Goal: Task Accomplishment & Management: Manage account settings

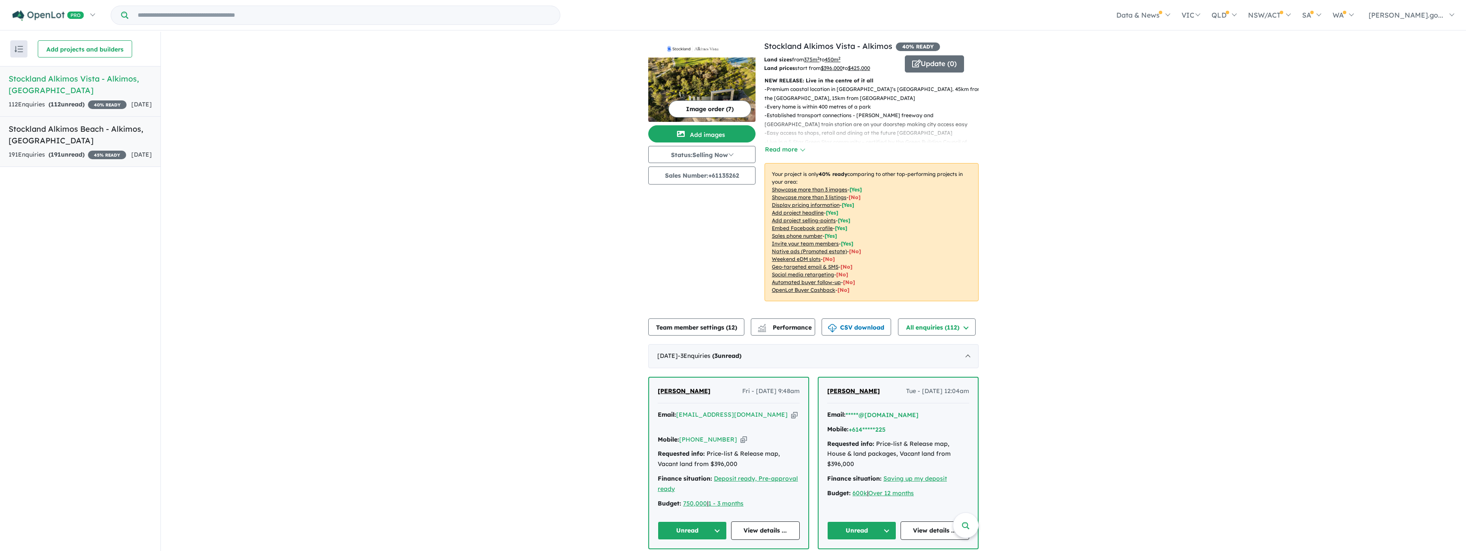
click at [40, 146] on h5 "Stockland Alkimos Beach - [GEOGRAPHIC_DATA] , [GEOGRAPHIC_DATA]" at bounding box center [80, 134] width 143 height 23
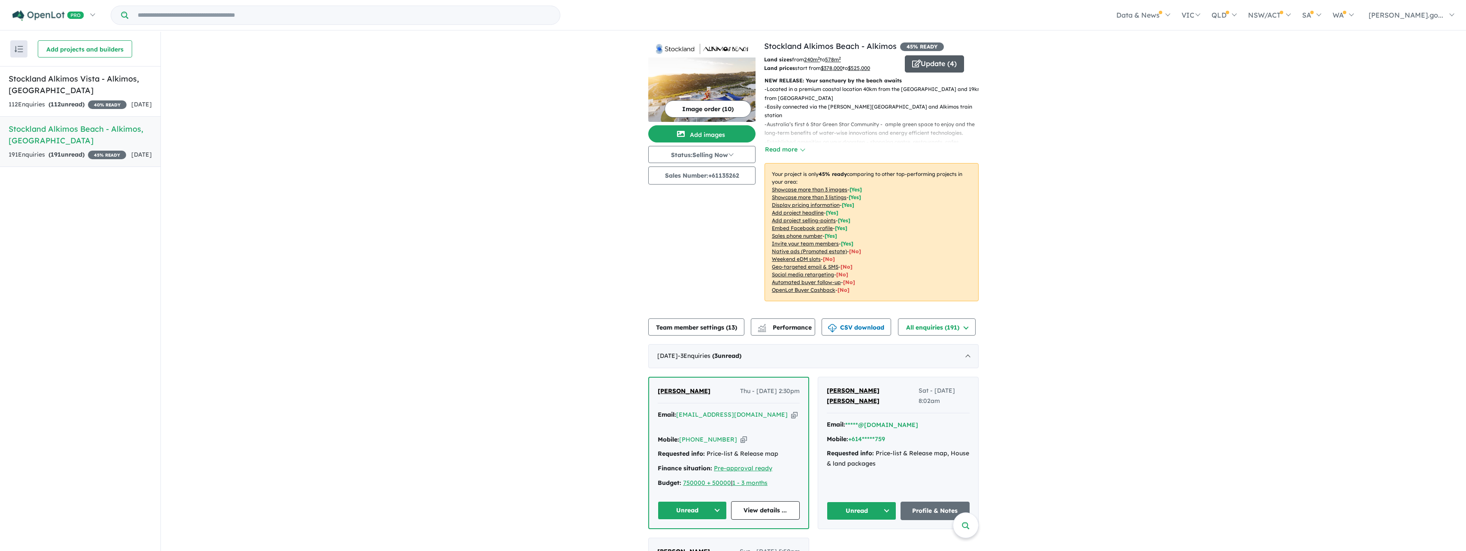
click at [928, 59] on button "Update ( 4 )" at bounding box center [934, 63] width 59 height 17
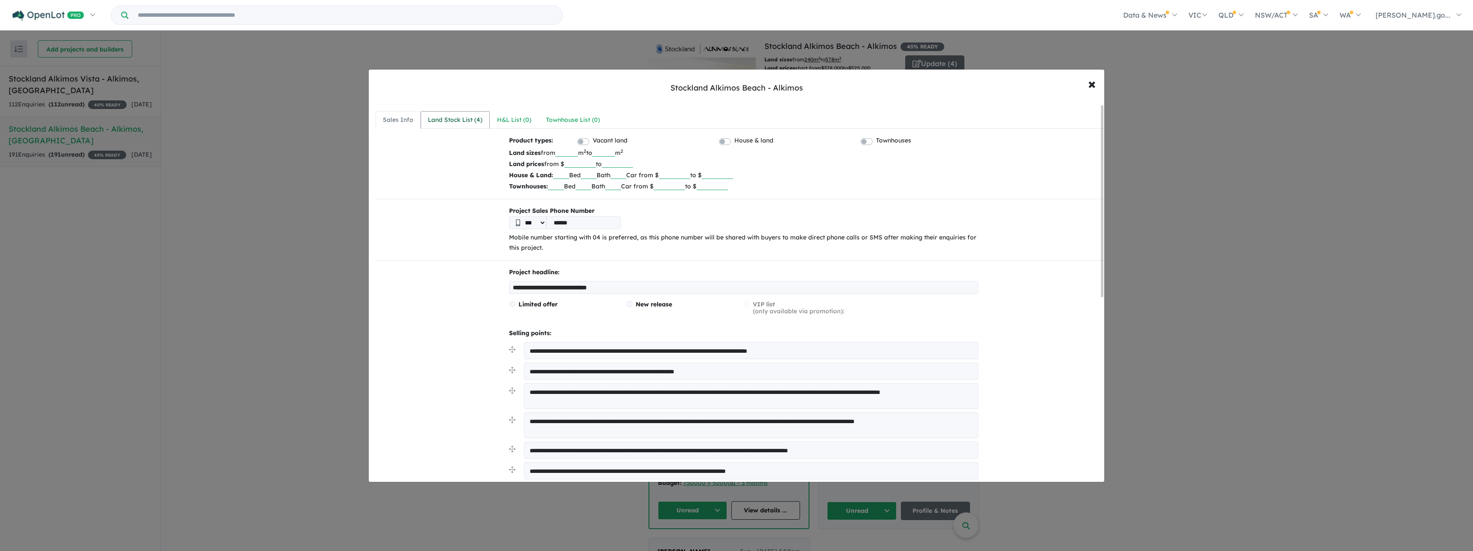
click at [433, 116] on div "Land Stock List ( 4 )" at bounding box center [455, 120] width 55 height 10
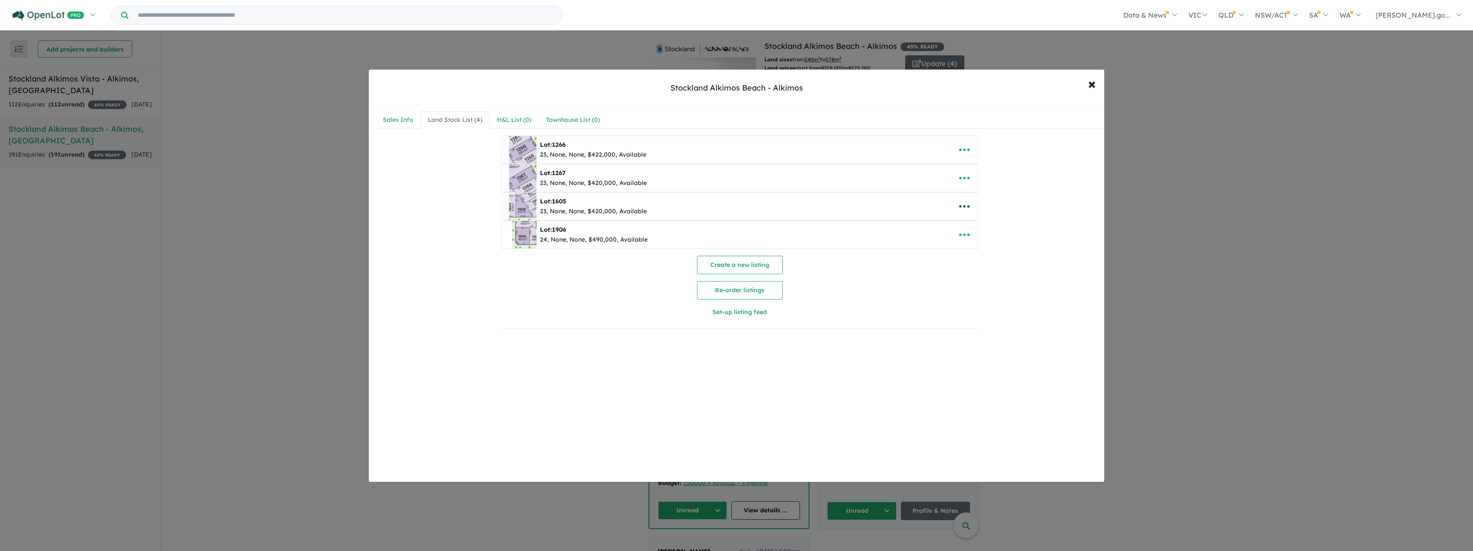
click at [963, 208] on icon "button" at bounding box center [964, 206] width 13 height 13
click at [975, 248] on link "Remove" at bounding box center [983, 247] width 64 height 20
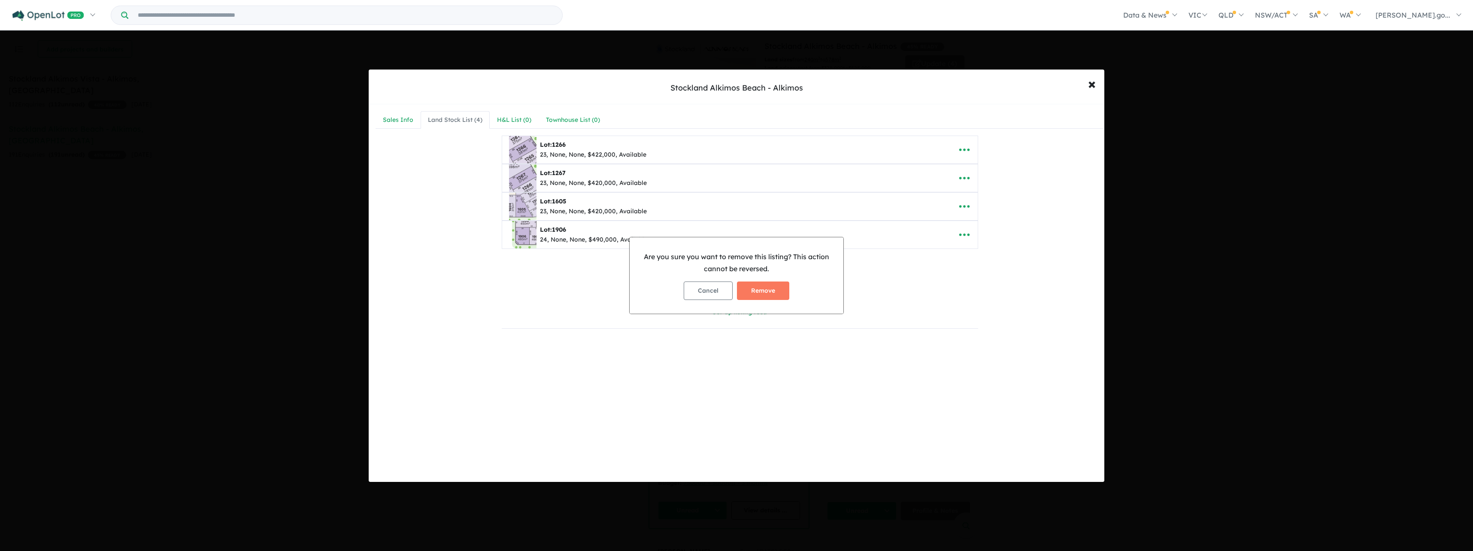
click at [770, 291] on button "Remove" at bounding box center [763, 291] width 52 height 18
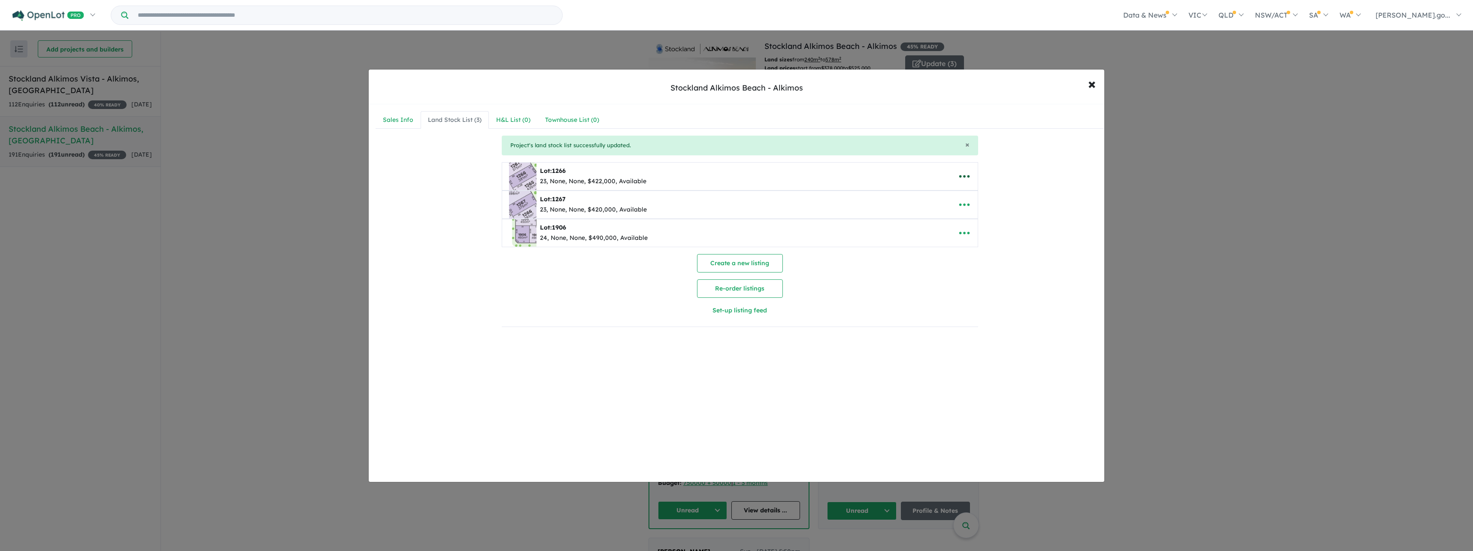
click at [964, 176] on icon "button" at bounding box center [964, 176] width 13 height 13
click at [968, 219] on link "Remove" at bounding box center [983, 217] width 64 height 20
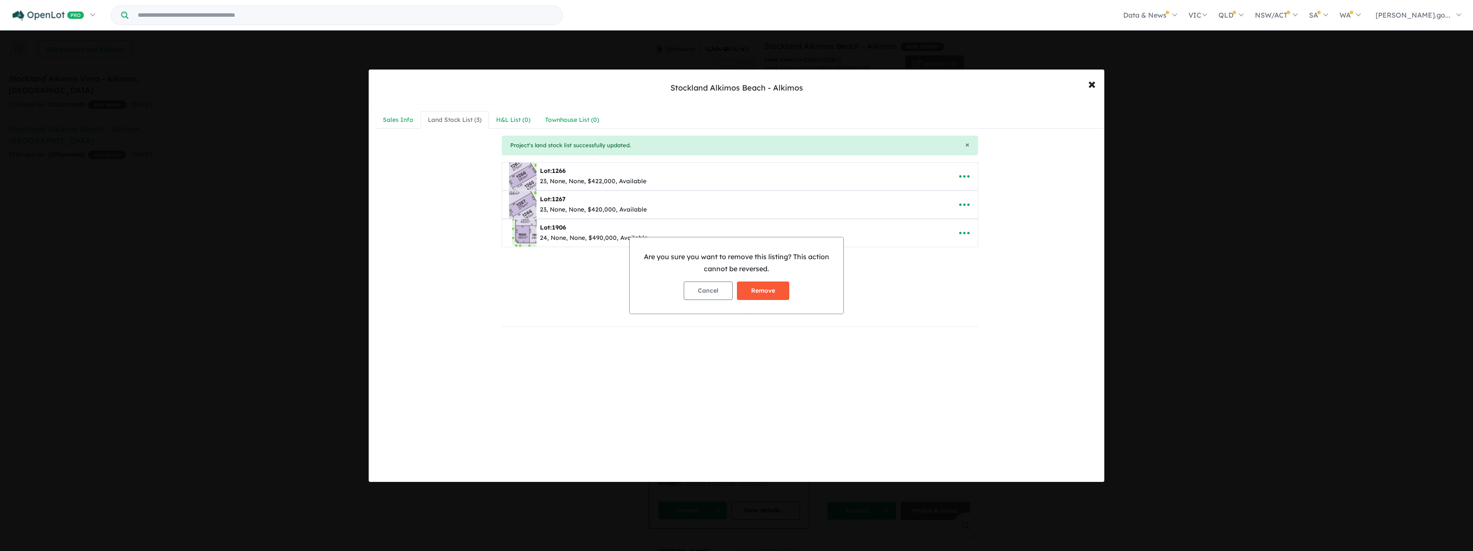
click at [769, 294] on button "Remove" at bounding box center [763, 291] width 52 height 18
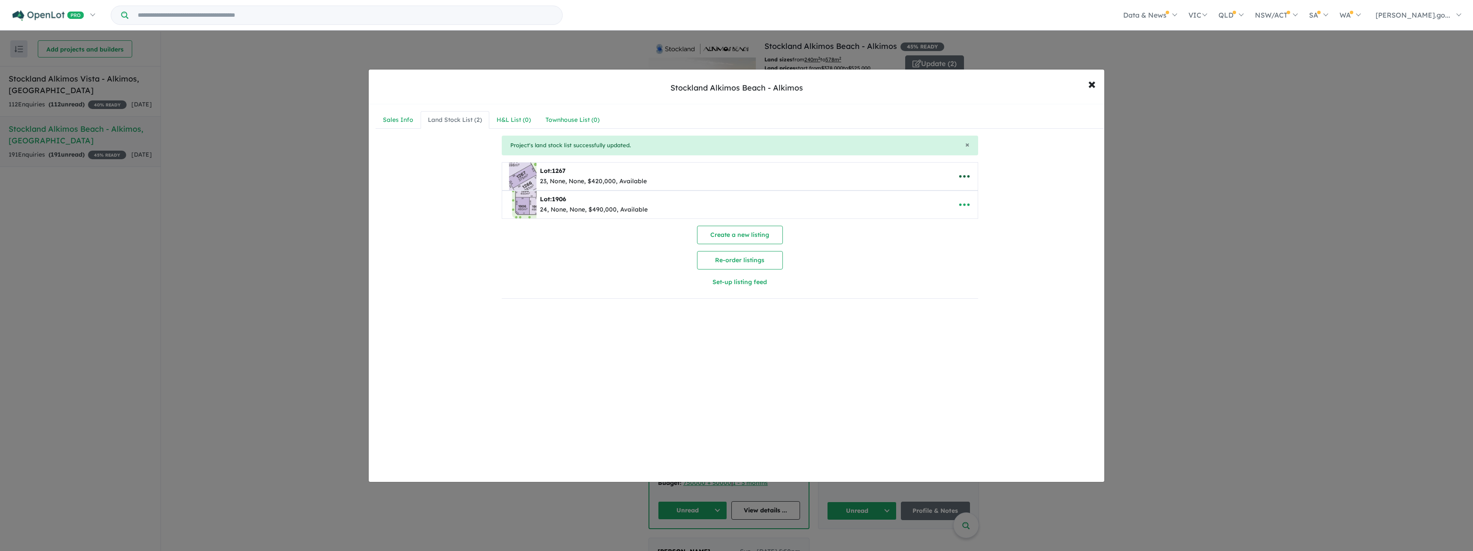
click at [966, 174] on icon "button" at bounding box center [964, 176] width 13 height 13
click at [969, 215] on link "Remove" at bounding box center [983, 217] width 64 height 20
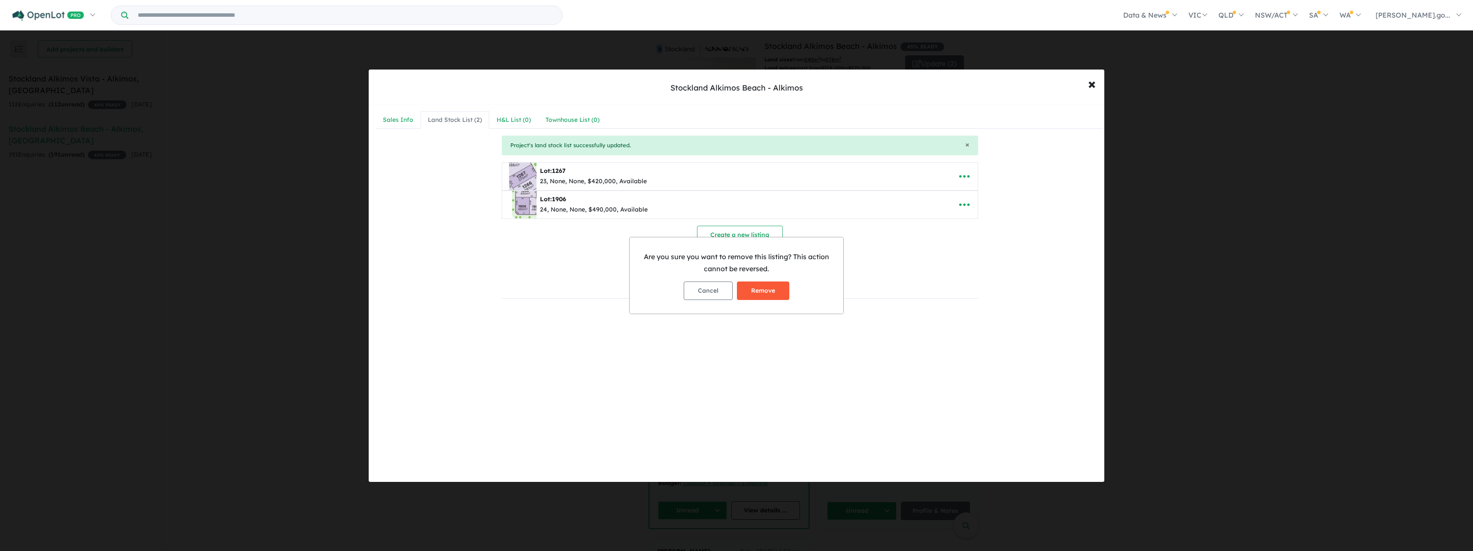
click at [775, 285] on button "Remove" at bounding box center [763, 291] width 52 height 18
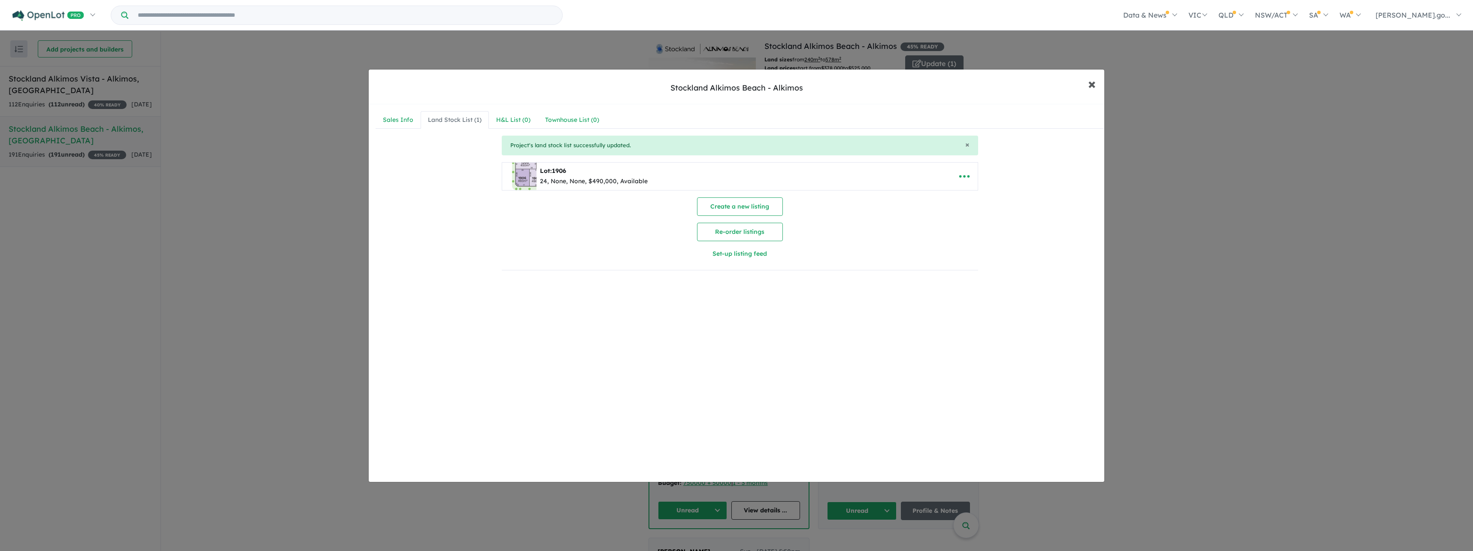
click at [1090, 83] on span "×" at bounding box center [1092, 83] width 8 height 18
